Goal: Task Accomplishment & Management: Use online tool/utility

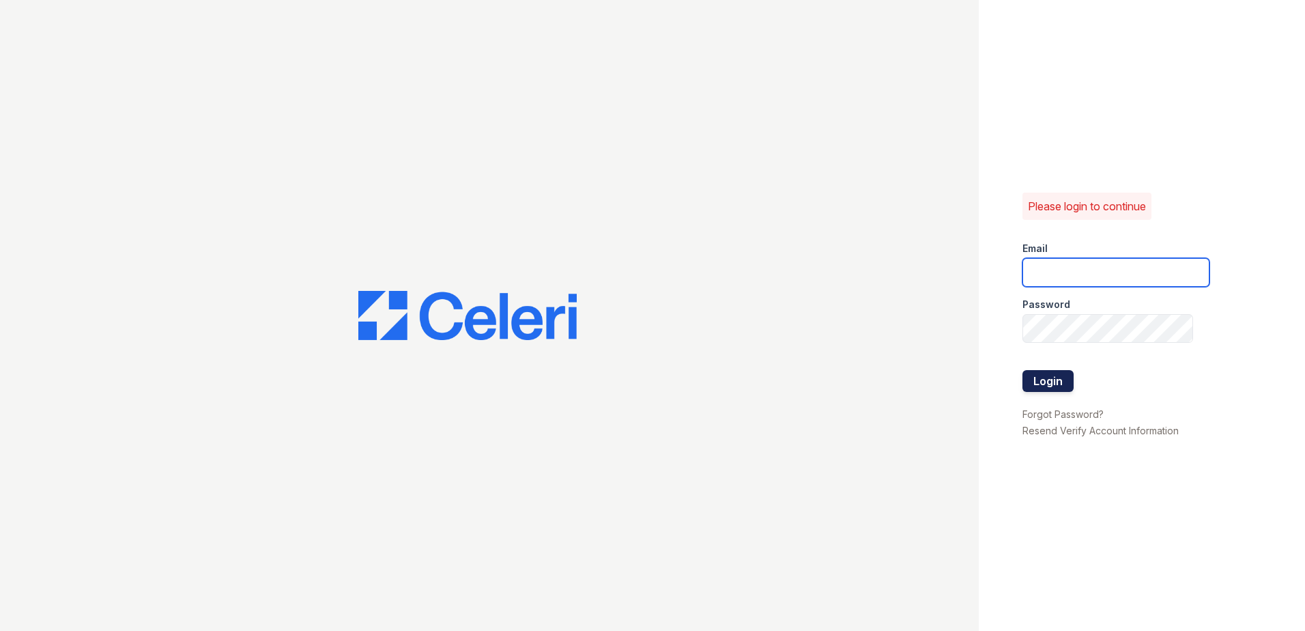
type input "[EMAIL_ADDRESS][DOMAIN_NAME]"
click at [1050, 384] on button "Login" at bounding box center [1048, 381] width 51 height 22
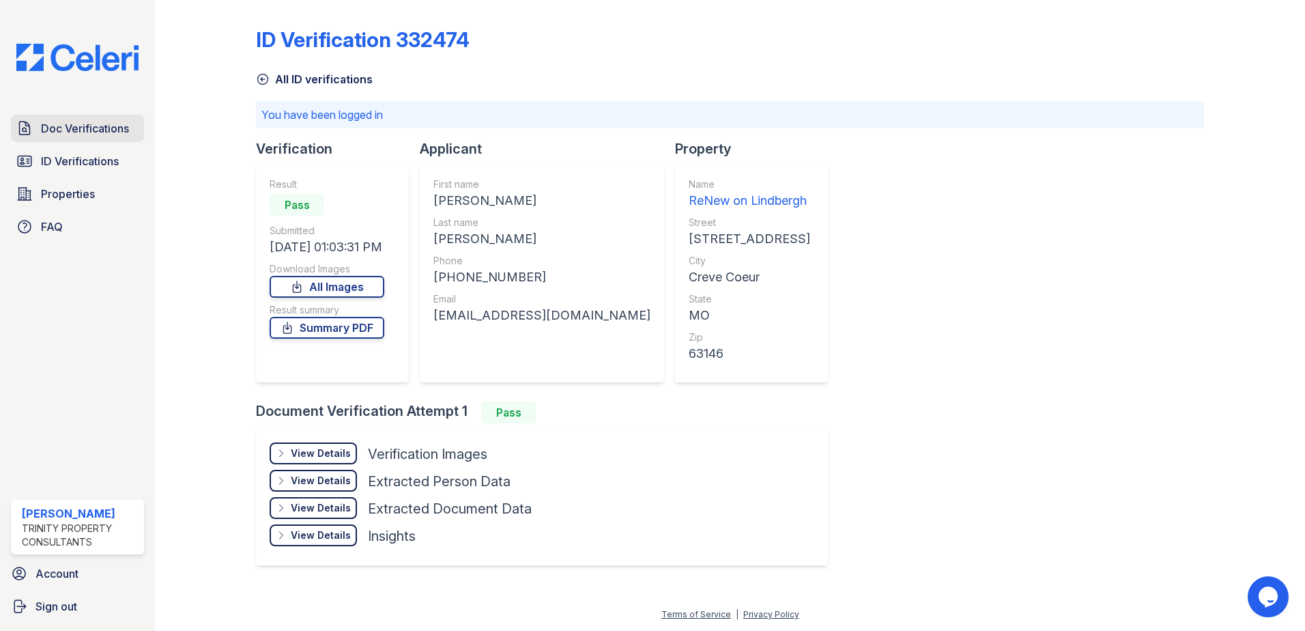
click at [121, 128] on span "Doc Verifications" at bounding box center [85, 128] width 88 height 16
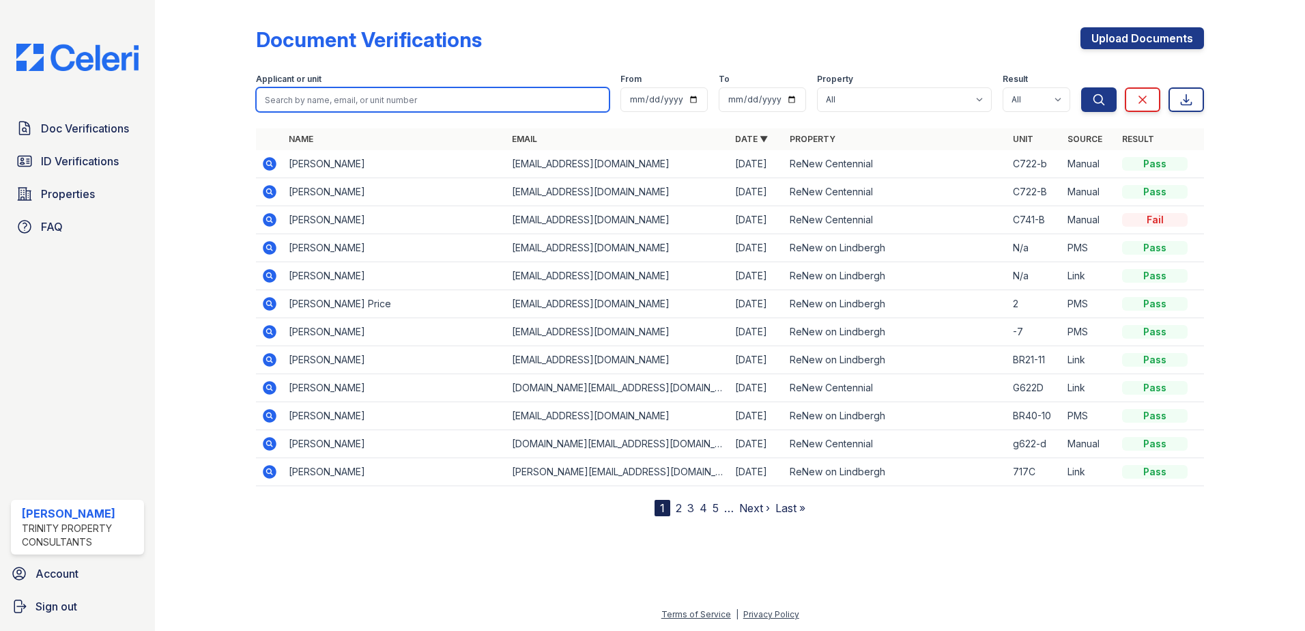
click at [380, 100] on input "search" at bounding box center [433, 99] width 354 height 25
type input "[PERSON_NAME]"
click at [1081, 87] on button "Search" at bounding box center [1099, 99] width 36 height 25
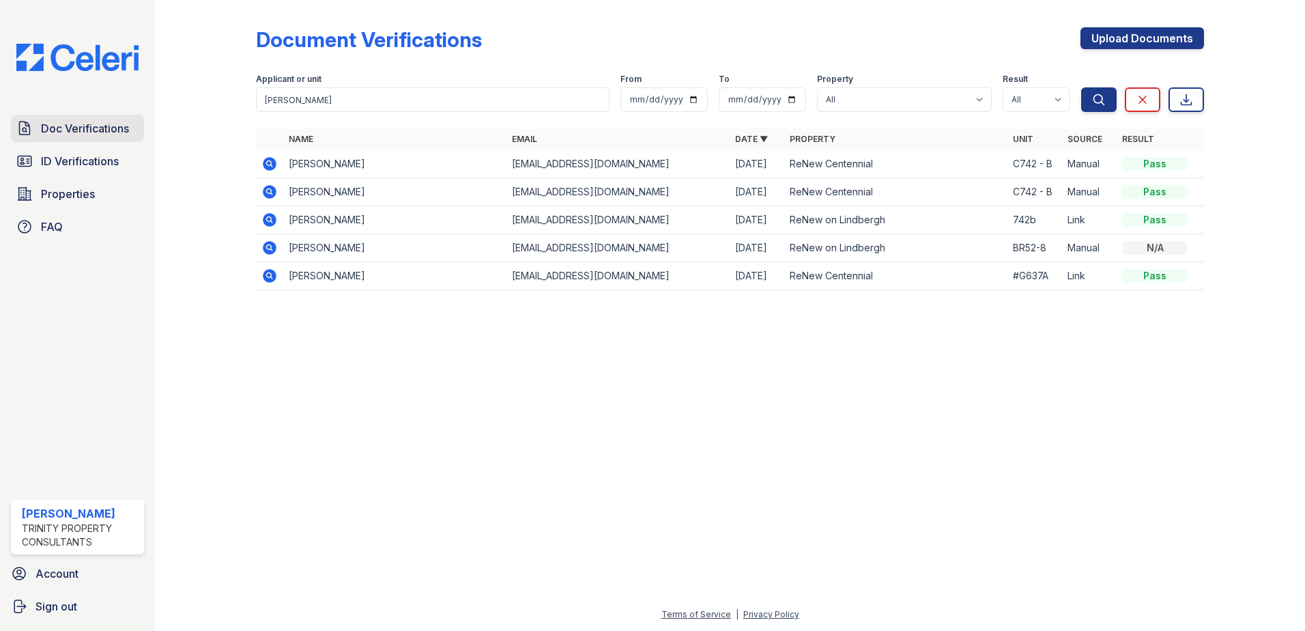
click at [89, 130] on span "Doc Verifications" at bounding box center [85, 128] width 88 height 16
